Goal: Task Accomplishment & Management: Use online tool/utility

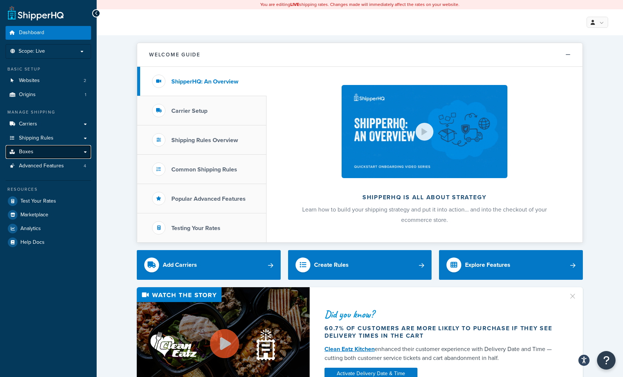
click at [40, 147] on link "Boxes" at bounding box center [48, 152] width 85 height 14
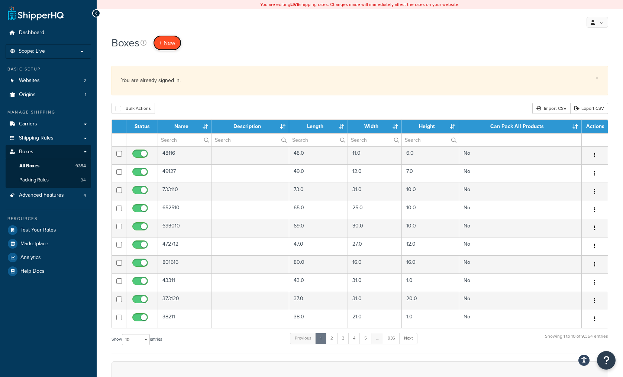
click at [171, 43] on span "+ New" at bounding box center [167, 43] width 16 height 9
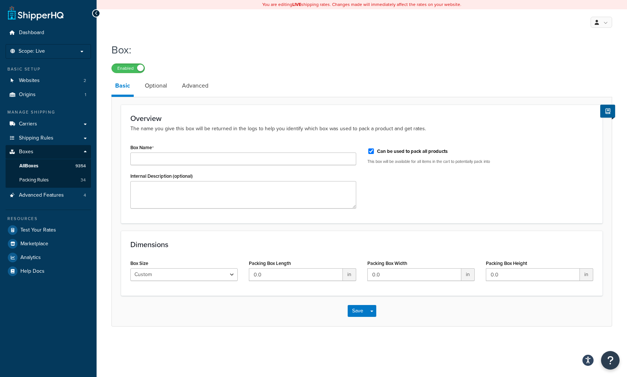
click at [478, 67] on div "Enabled" at bounding box center [361, 68] width 501 height 10
click at [232, 161] on input "Box Name" at bounding box center [243, 159] width 226 height 13
type input "48348"
click at [436, 149] on label "Can be used to pack all products" at bounding box center [412, 151] width 71 height 7
click at [375, 149] on input "Can be used to pack all products" at bounding box center [370, 152] width 7 height 6
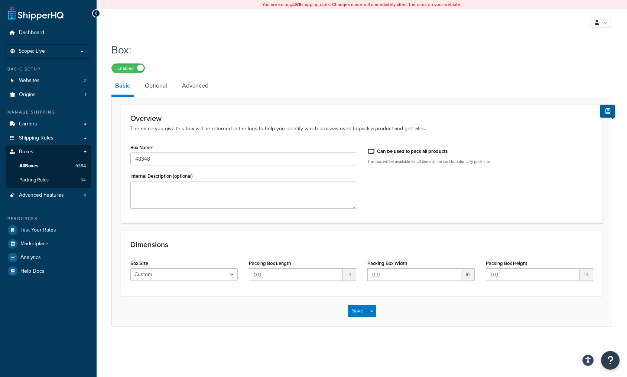
checkbox input "false"
click at [275, 272] on input "0.0" at bounding box center [296, 275] width 94 height 13
type input "48"
type input "34"
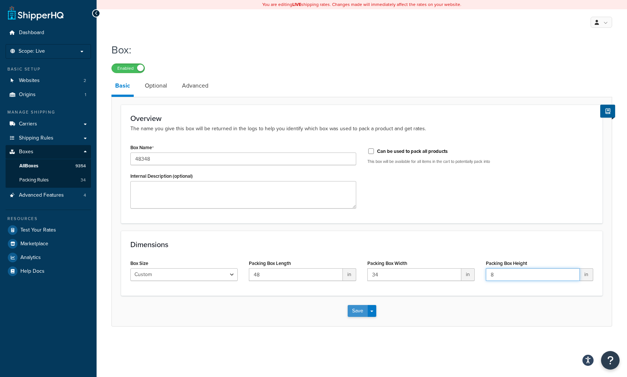
type input "8"
click at [358, 317] on button "Save" at bounding box center [358, 311] width 20 height 12
